Goal: Task Accomplishment & Management: Use online tool/utility

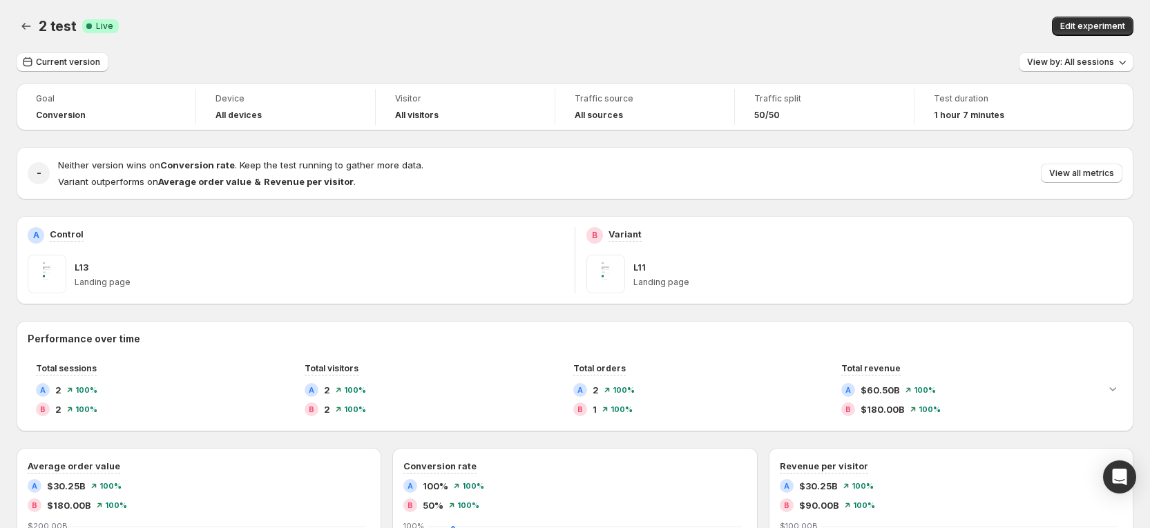
scroll to position [526, 0]
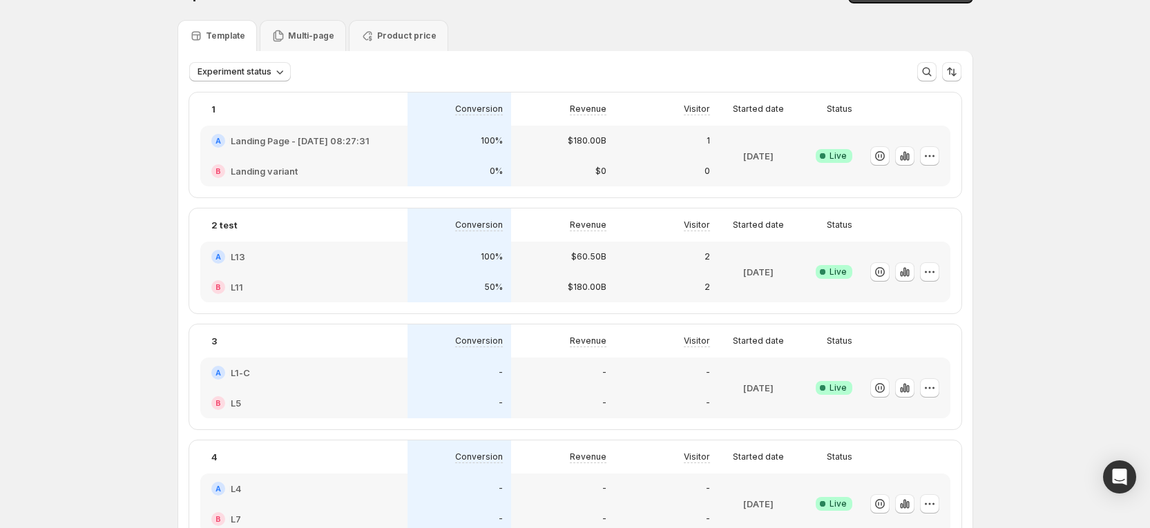
scroll to position [8, 0]
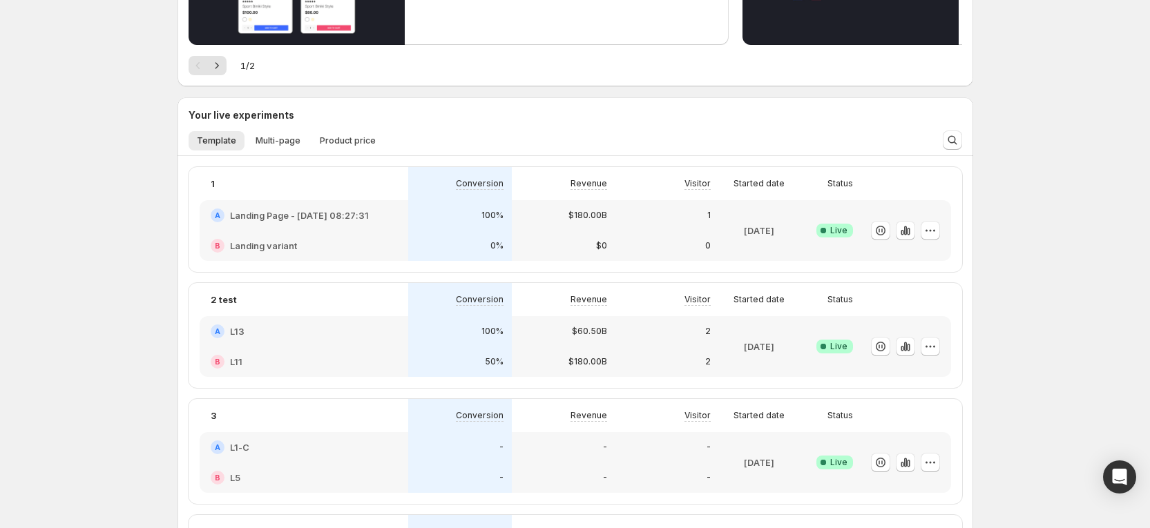
scroll to position [8, 0]
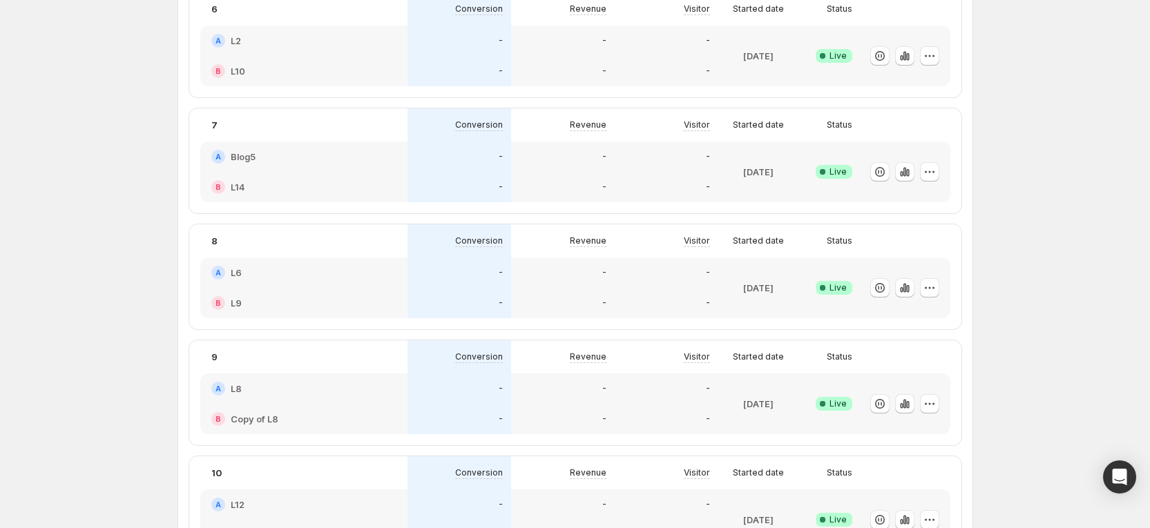
scroll to position [739, 0]
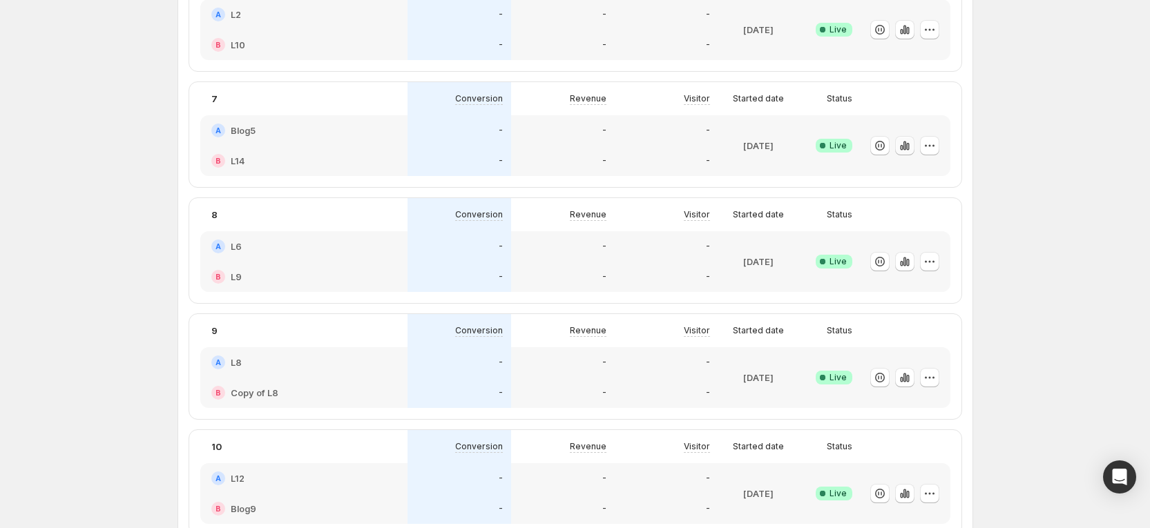
click at [912, 151] on icon "button" at bounding box center [905, 146] width 14 height 14
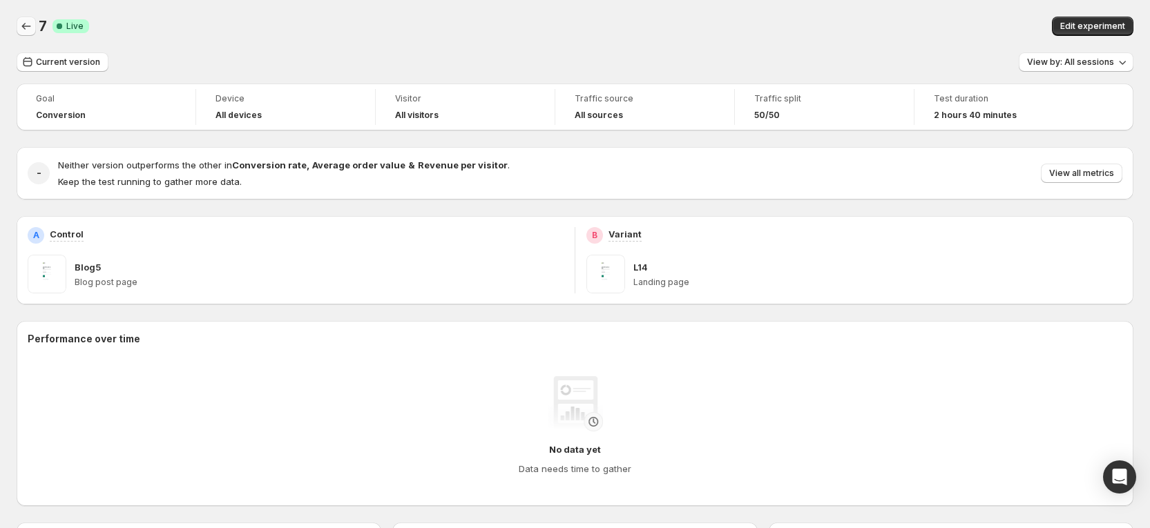
click at [26, 23] on icon "Back" at bounding box center [26, 26] width 14 height 14
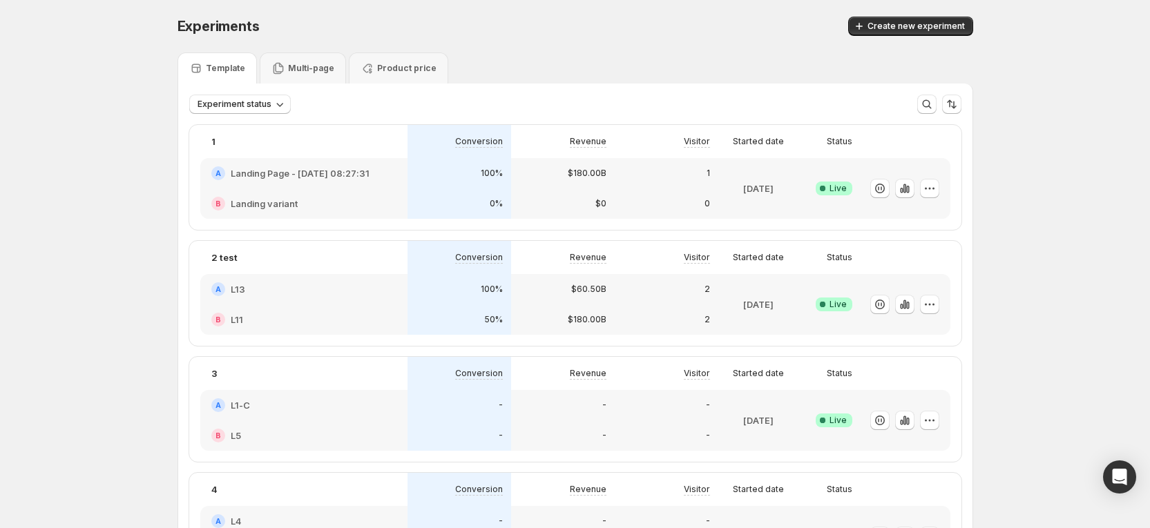
click at [641, 25] on div "Create new experiment" at bounding box center [766, 26] width 414 height 19
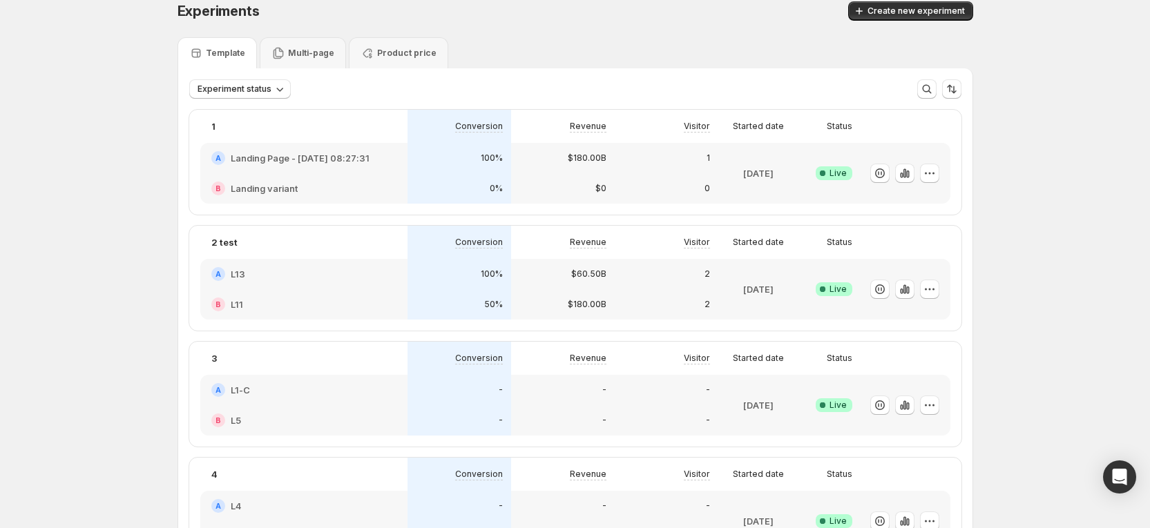
scroll to position [104, 0]
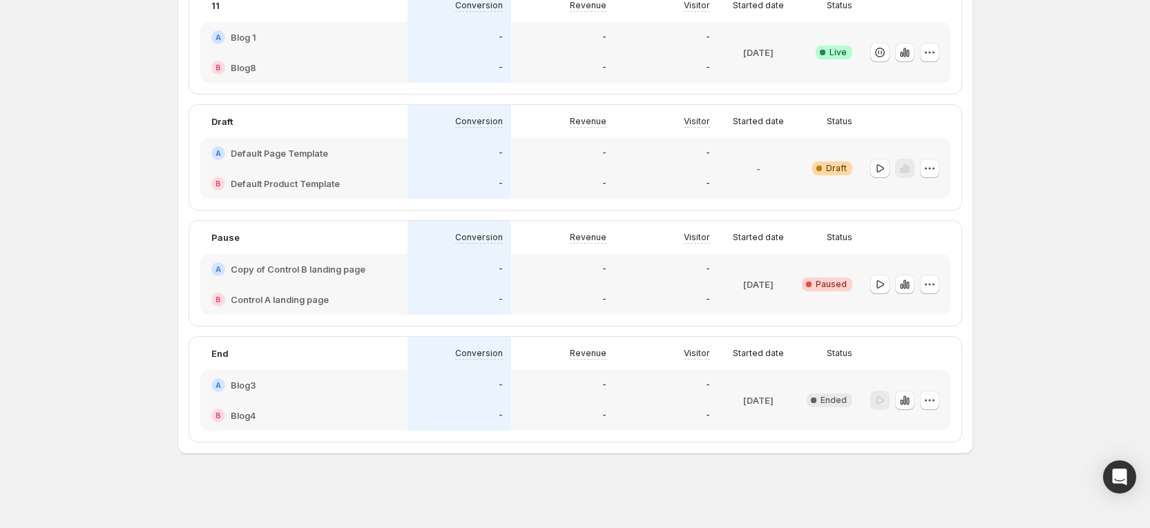
scroll to position [1089, 0]
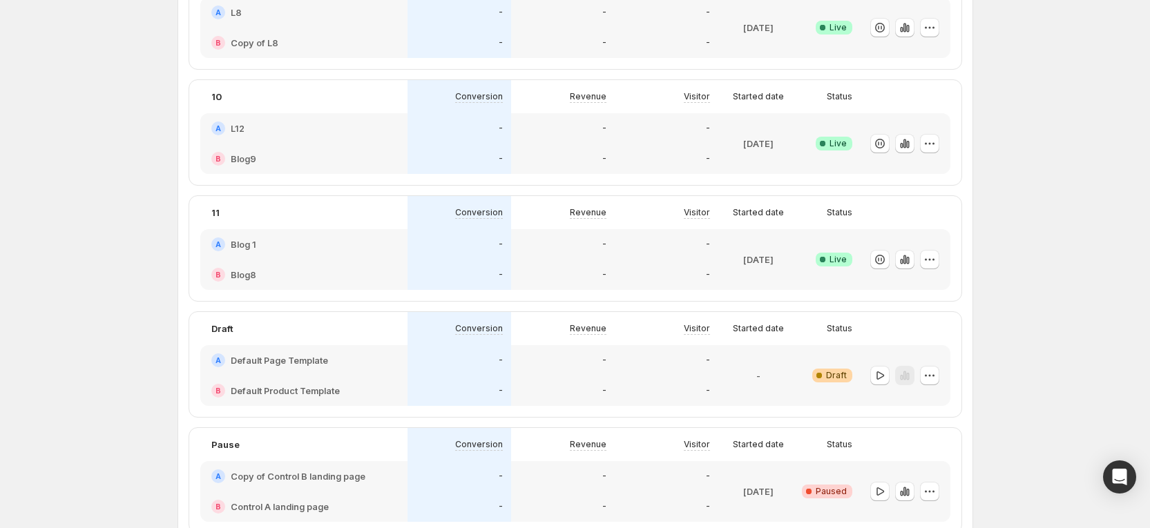
drag, startPoint x: 1044, startPoint y: 224, endPoint x: 811, endPoint y: 252, distance: 235.2
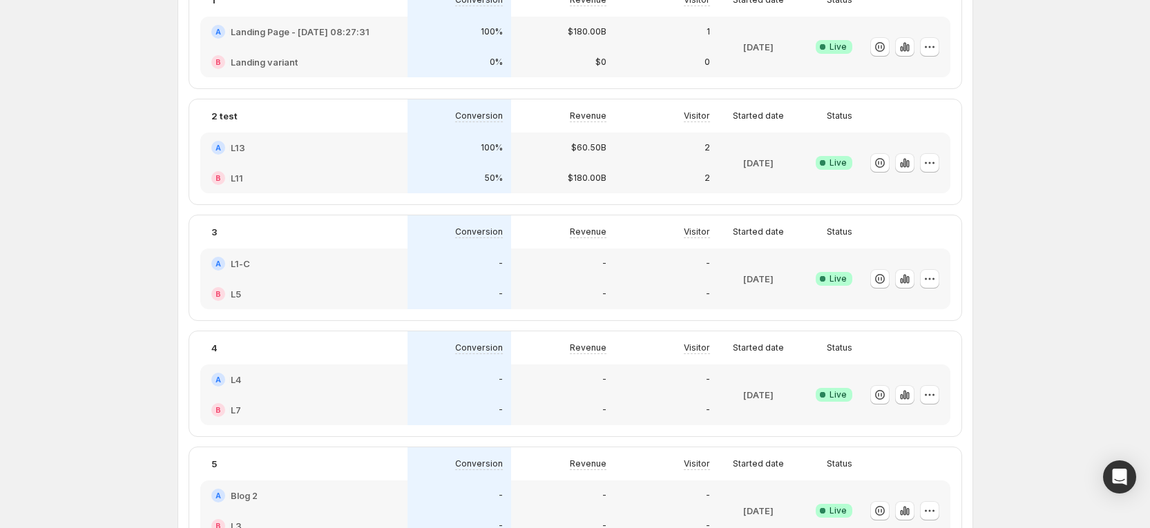
scroll to position [0, 0]
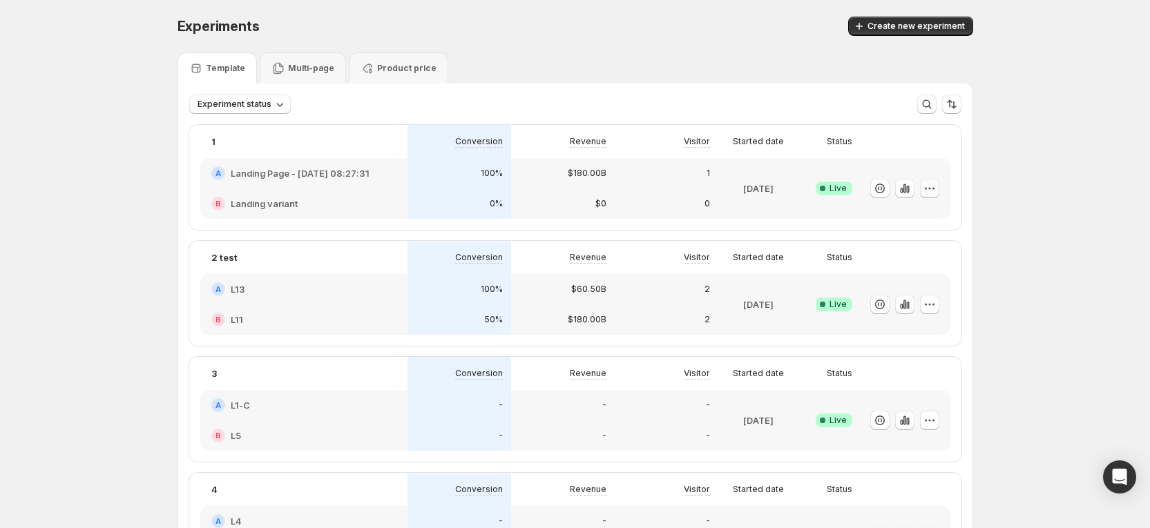
click at [937, 194] on icon "button" at bounding box center [930, 189] width 14 height 14
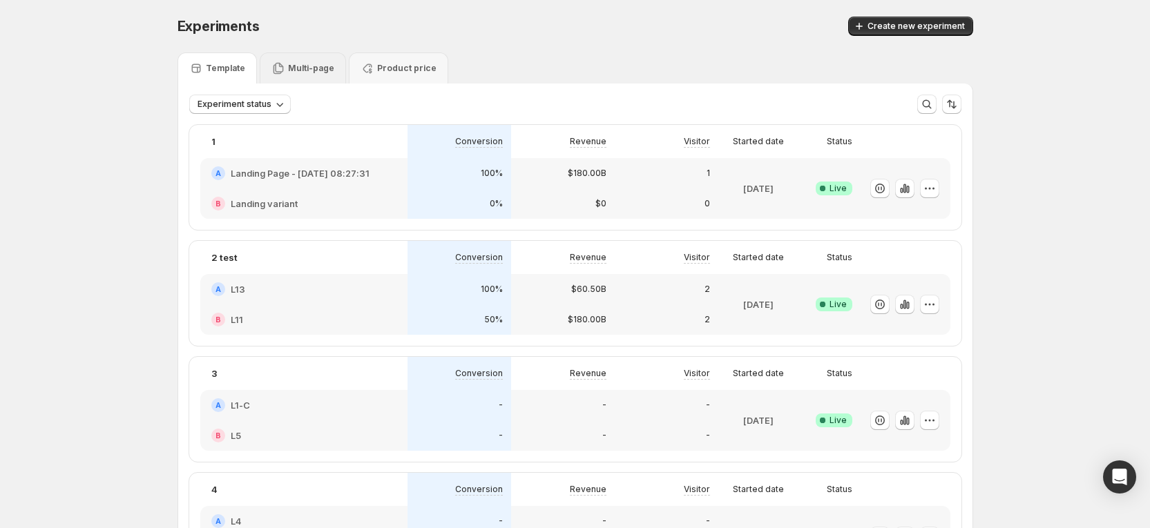
click at [325, 63] on p "Multi-page" at bounding box center [311, 68] width 46 height 11
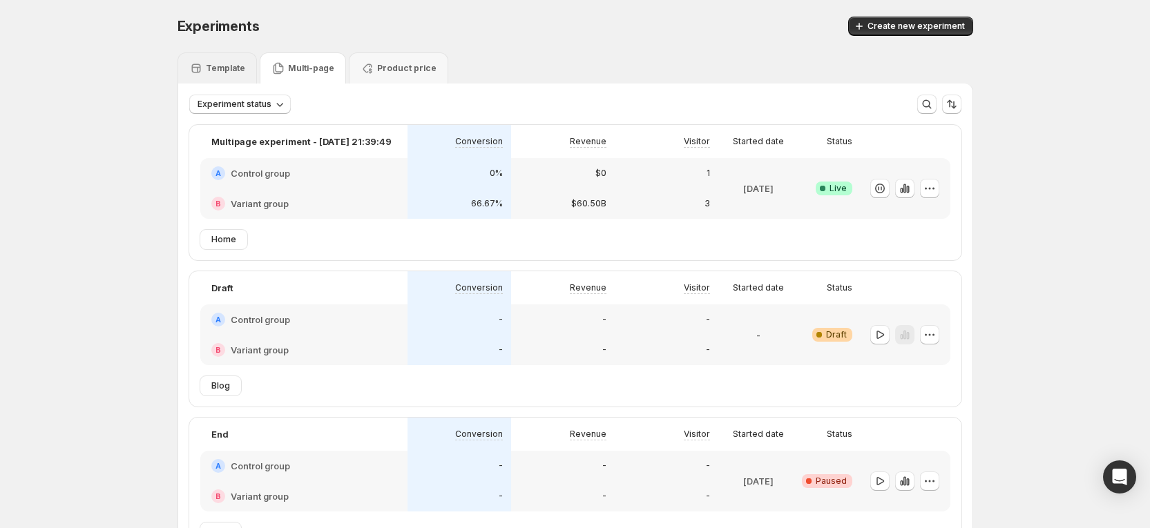
click at [245, 73] on p "Template" at bounding box center [225, 68] width 39 height 11
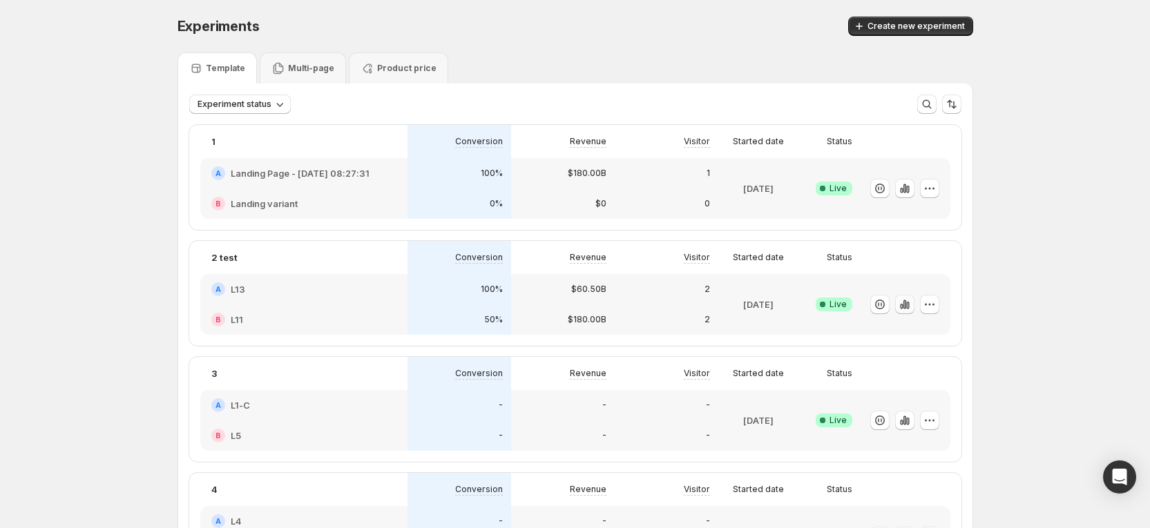
click at [907, 303] on icon "button" at bounding box center [905, 305] width 14 height 14
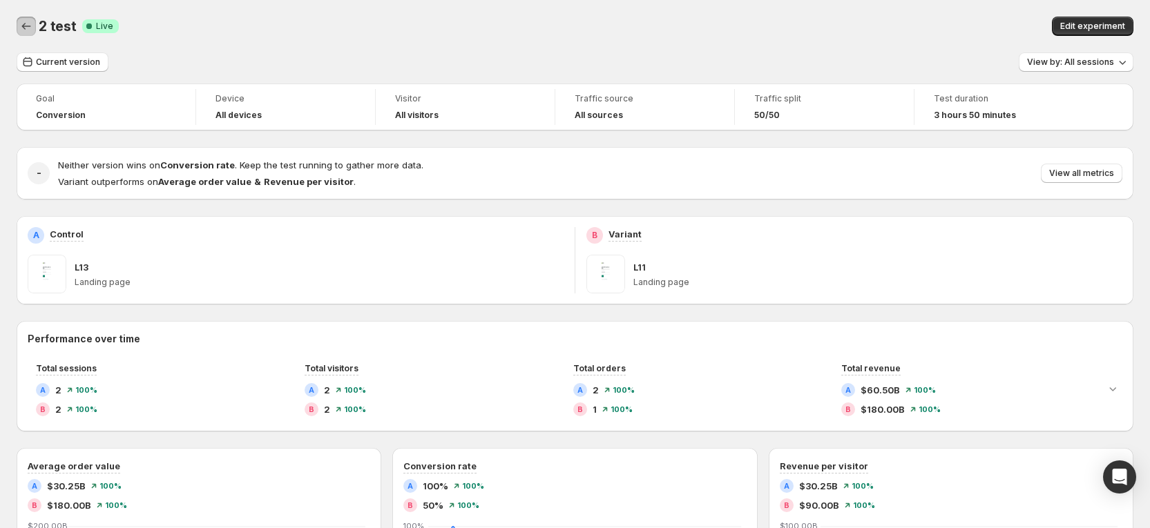
click at [28, 23] on icon "Back" at bounding box center [26, 26] width 14 height 14
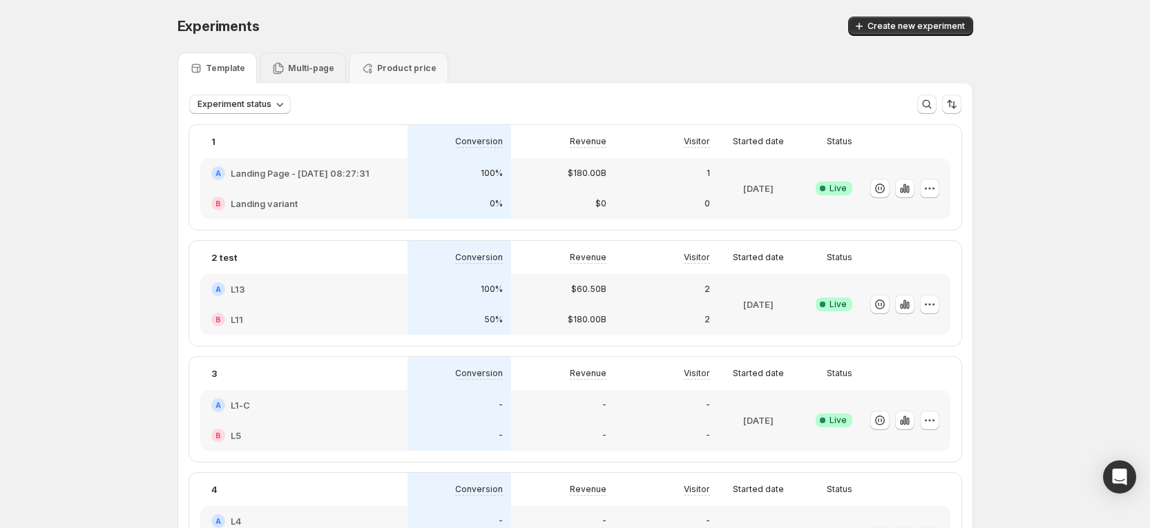
click at [332, 77] on div "Multi-page" at bounding box center [303, 67] width 86 height 31
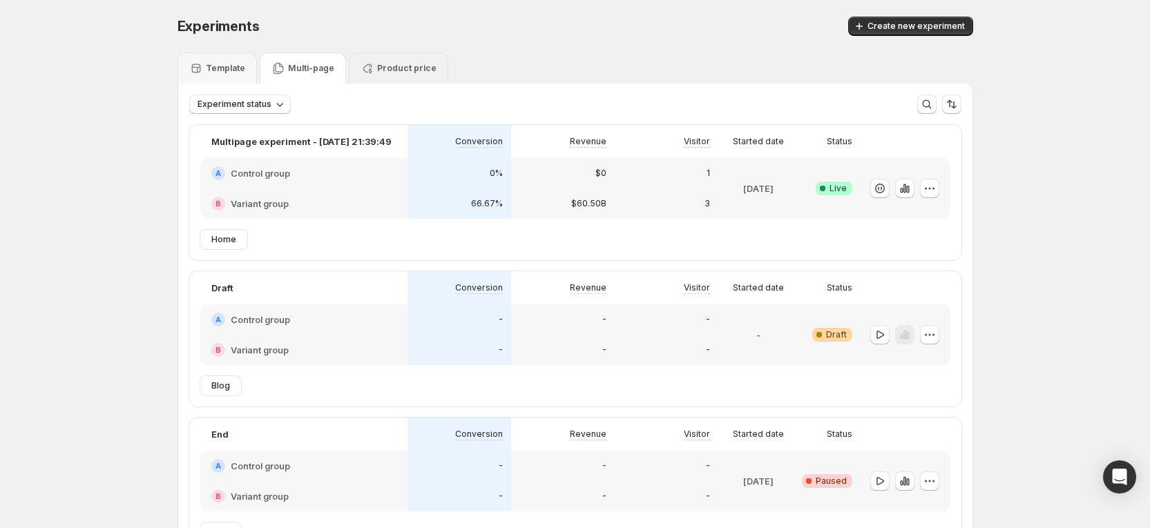
click at [392, 75] on div "Product price" at bounding box center [398, 67] width 99 height 31
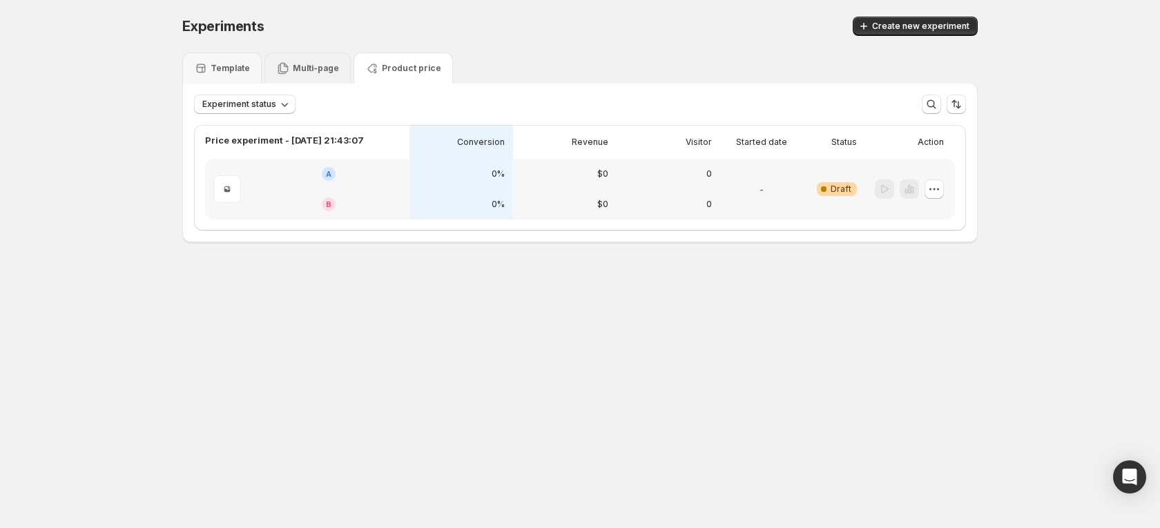
click at [303, 74] on div "Multi-page" at bounding box center [307, 68] width 63 height 14
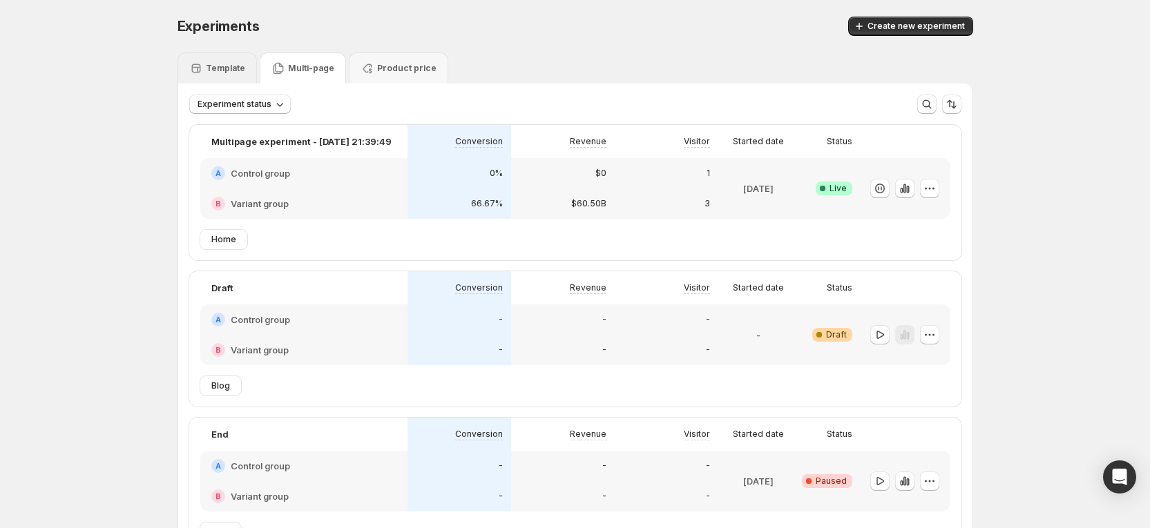
click at [229, 75] on div "Template" at bounding box center [217, 67] width 79 height 31
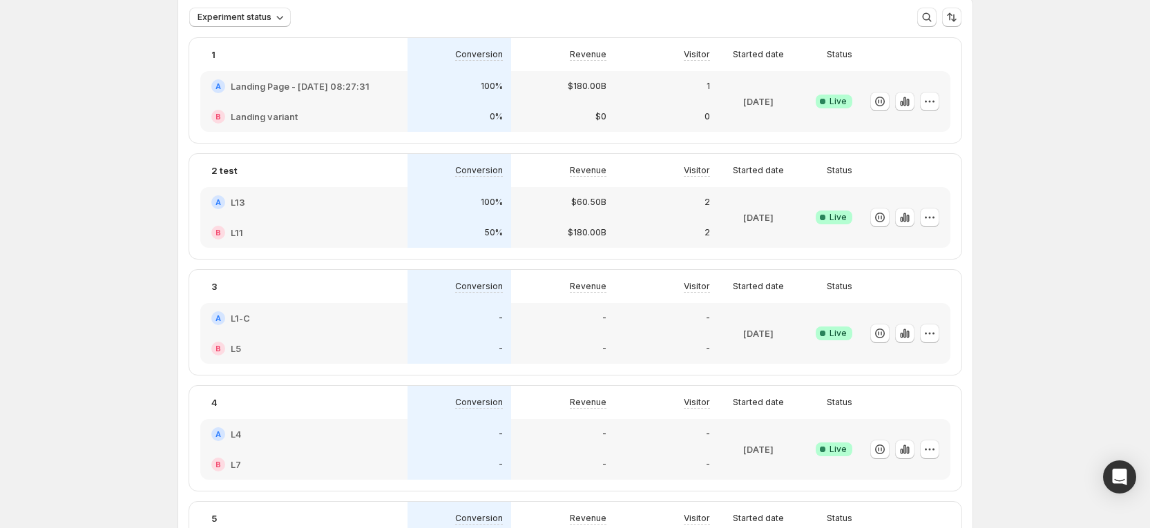
scroll to position [104, 0]
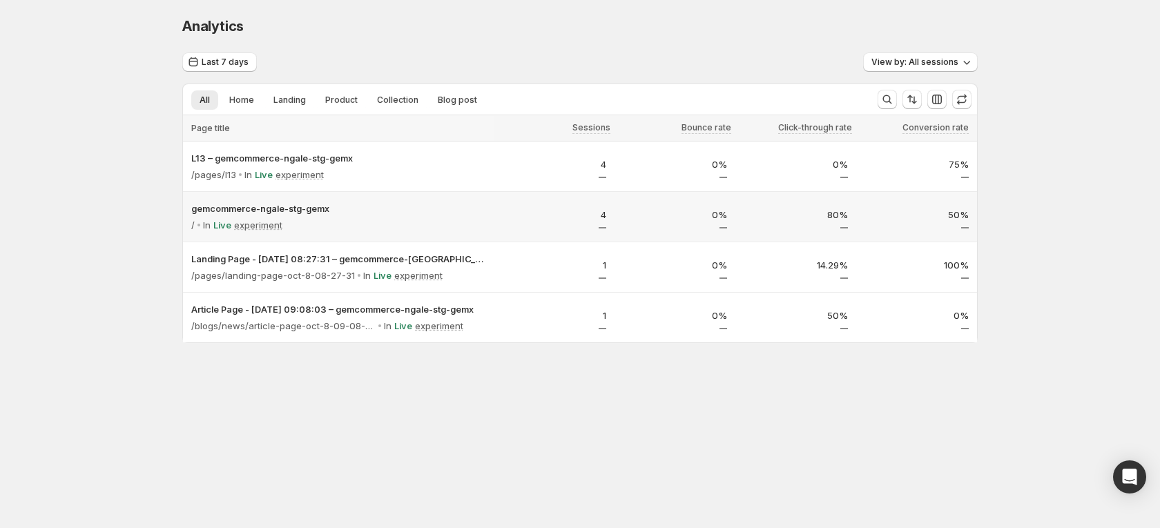
click at [319, 199] on div "gemcommerce-ngale-stg-gemx / In Live experiment" at bounding box center [338, 217] width 311 height 50
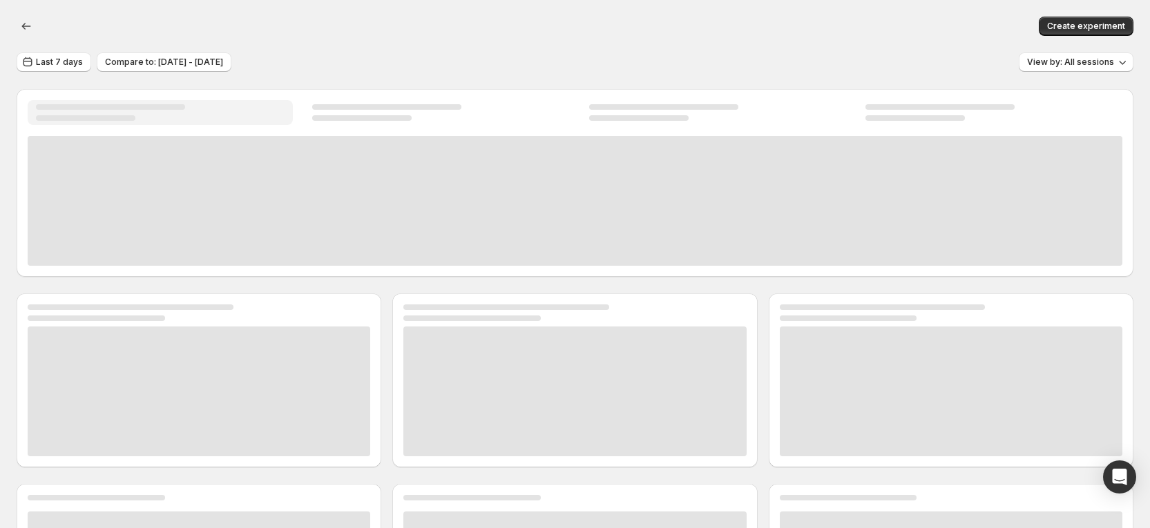
click at [300, 209] on div at bounding box center [575, 201] width 1095 height 130
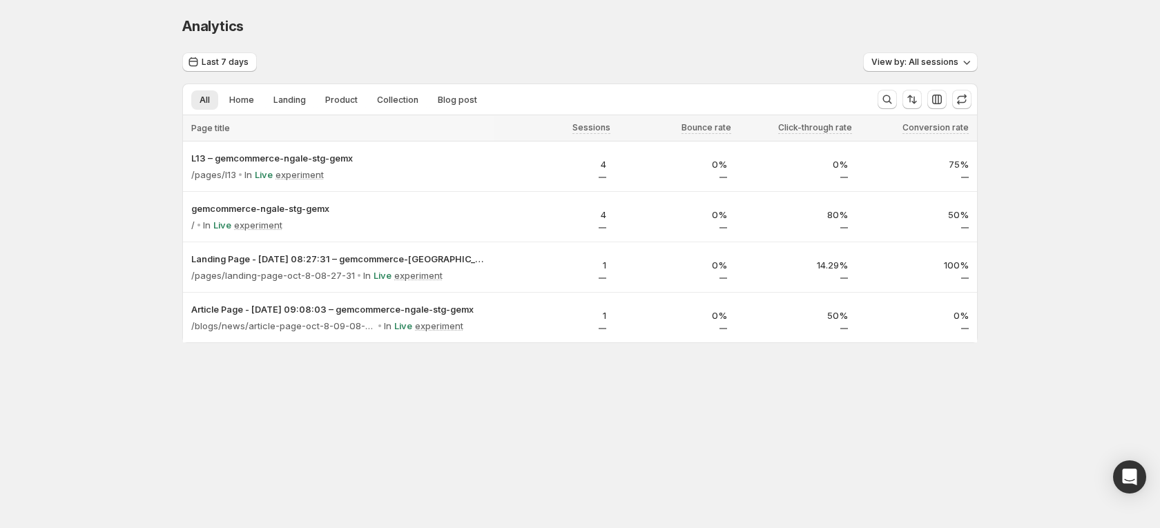
click at [812, 401] on div "Analytics. This page is ready Analytics Last 7 days View by: All sessions All H…" at bounding box center [580, 209] width 829 height 418
drag, startPoint x: 812, startPoint y: 401, endPoint x: 732, endPoint y: 455, distance: 96.0
click at [732, 455] on body "Analytics. This page is ready Analytics Last 7 days View by: All sessions All H…" at bounding box center [580, 264] width 1160 height 528
